Goal: Check status: Check status

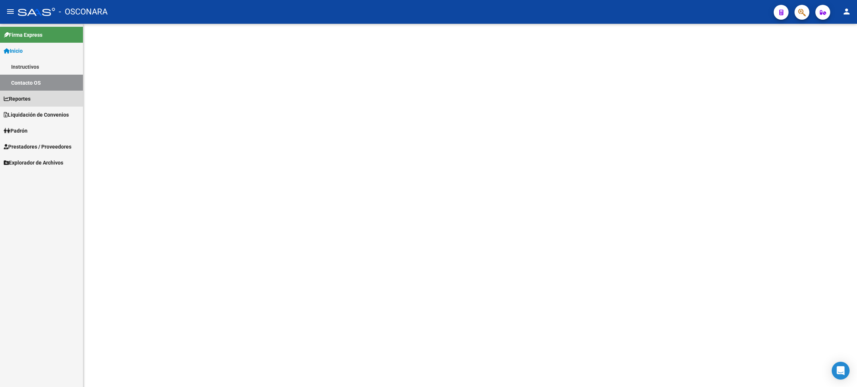
click at [34, 103] on link "Reportes" at bounding box center [41, 99] width 83 height 16
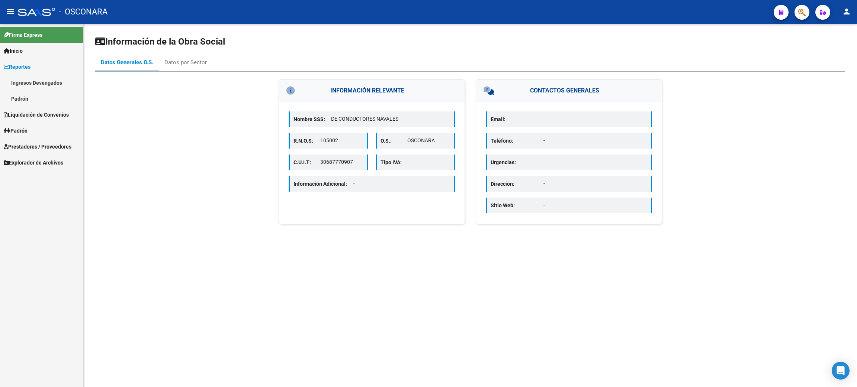
click at [15, 86] on link "Ingresos Devengados" at bounding box center [41, 83] width 83 height 16
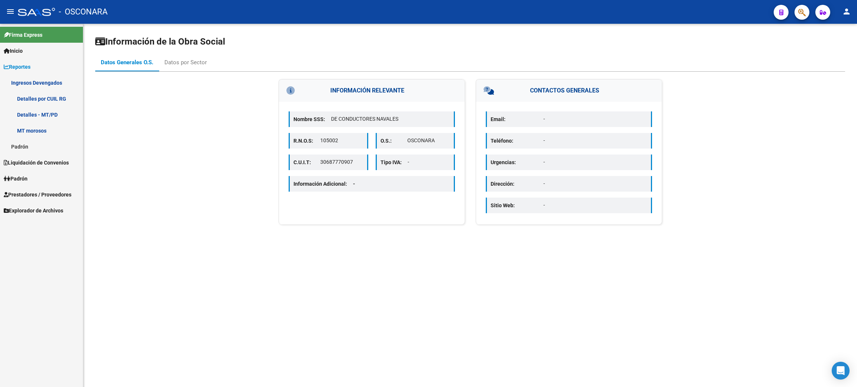
click at [36, 100] on link "Detalles por CUIL RG" at bounding box center [41, 99] width 83 height 16
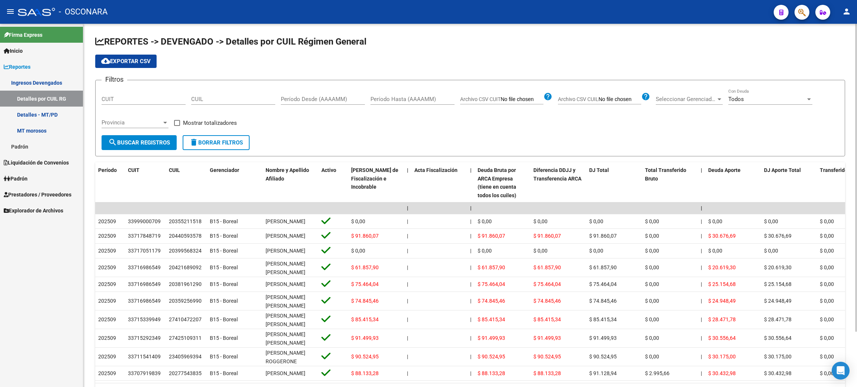
click at [26, 182] on span "Padrón" at bounding box center [16, 179] width 24 height 8
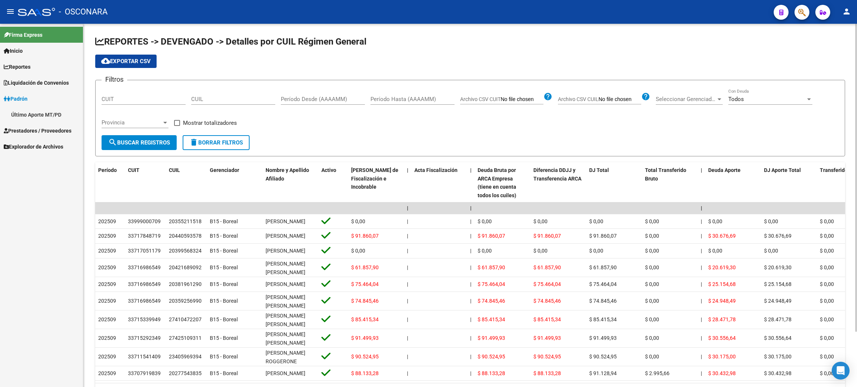
click at [22, 127] on span "Prestadores / Proveedores" at bounding box center [38, 131] width 68 height 8
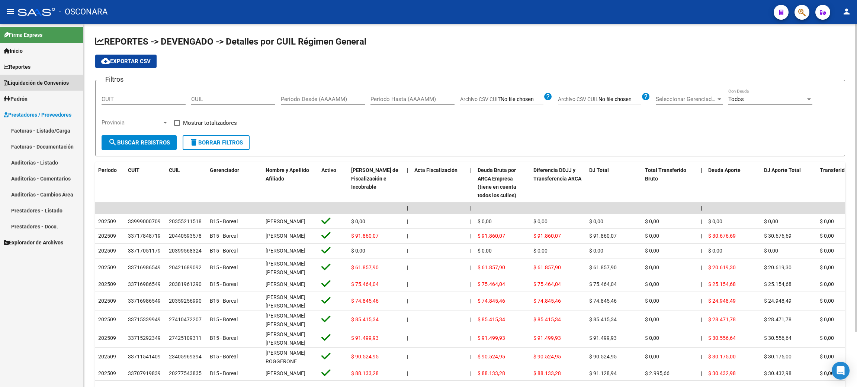
click at [23, 85] on span "Liquidación de Convenios" at bounding box center [36, 83] width 65 height 8
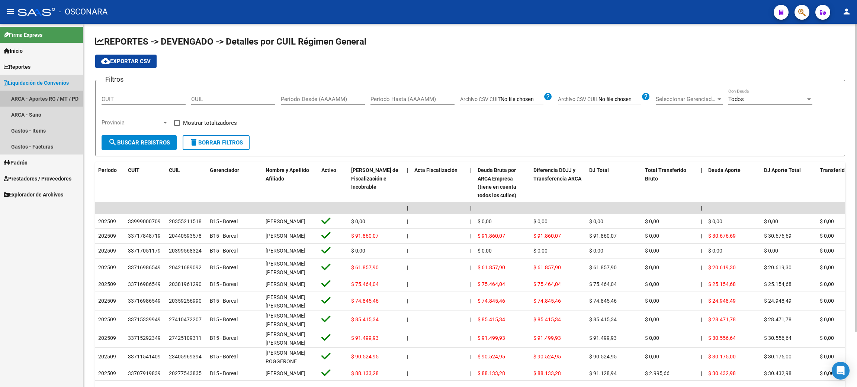
click at [30, 96] on link "ARCA - Aportes RG / MT / PD" at bounding box center [41, 99] width 83 height 16
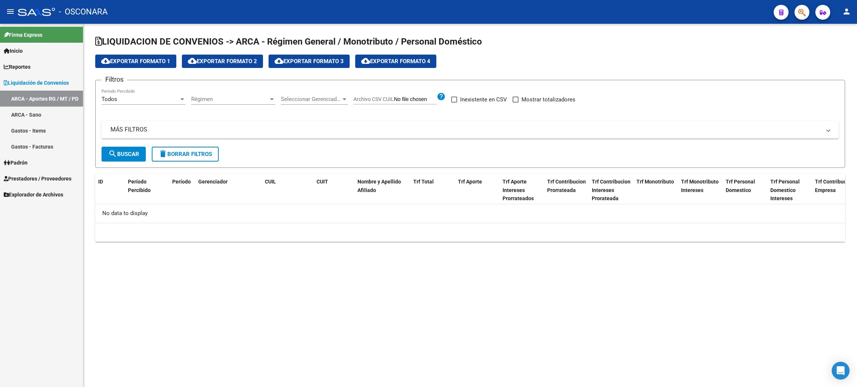
click at [22, 70] on span "Reportes" at bounding box center [17, 67] width 27 height 8
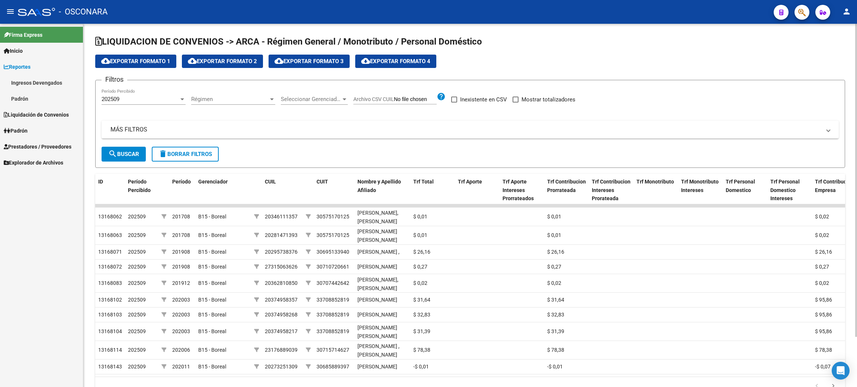
click at [28, 80] on link "Ingresos Devengados" at bounding box center [41, 83] width 83 height 16
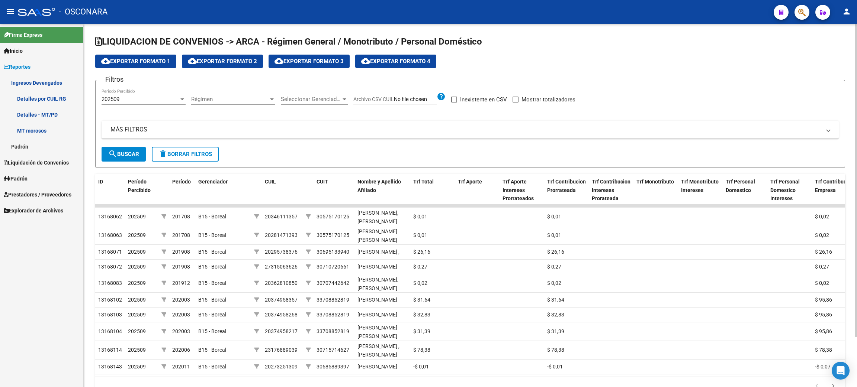
click at [62, 97] on link "Detalles por CUIL RG" at bounding box center [41, 99] width 83 height 16
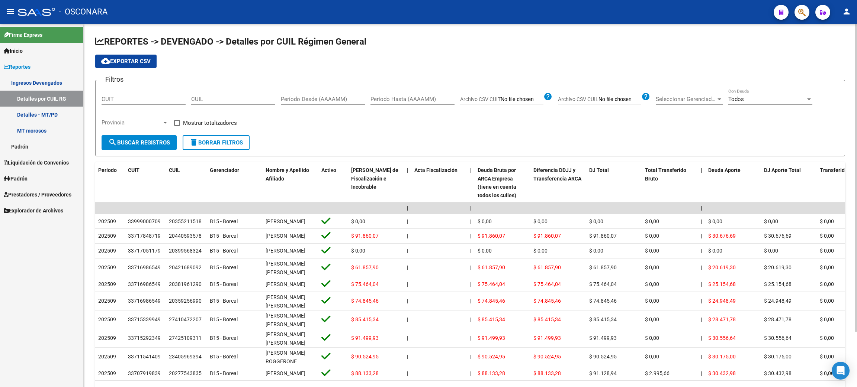
click at [202, 98] on input "CUIL" at bounding box center [233, 99] width 84 height 7
paste input "20-42509718-1"
type input "20-42509718-1"
click at [144, 145] on span "search Buscar Registros" at bounding box center [139, 142] width 62 height 7
